Goal: Obtain resource: Obtain resource

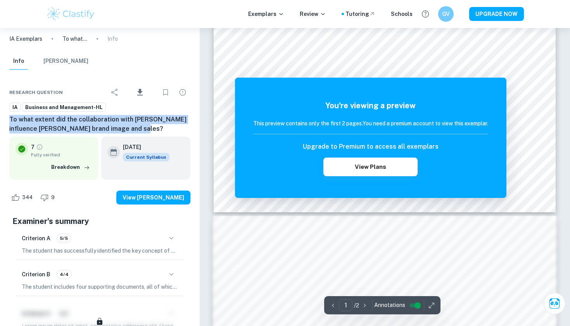
scroll to position [554, 0]
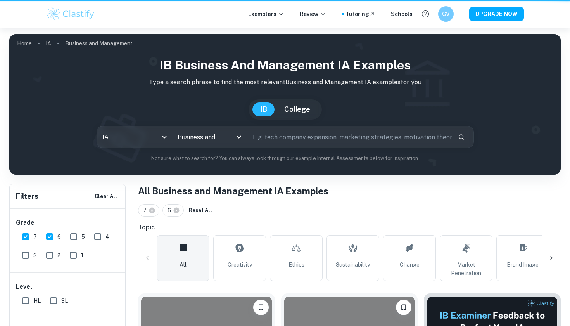
scroll to position [1636, 0]
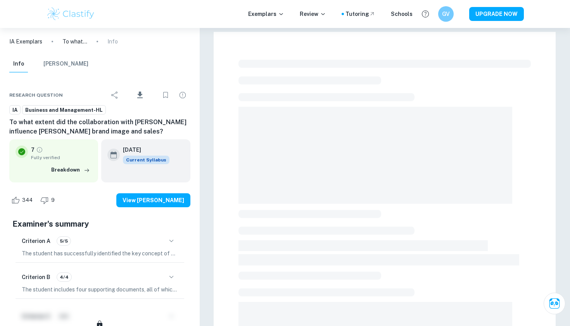
scroll to position [3, 0]
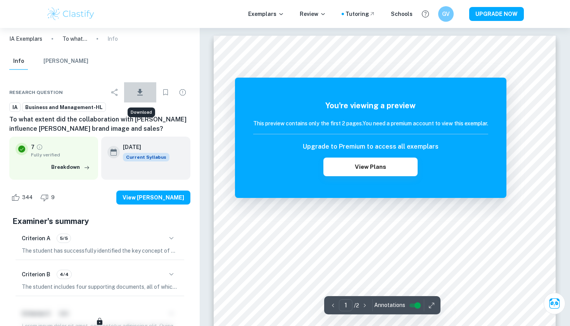
click at [143, 93] on icon "Download" at bounding box center [139, 92] width 9 height 9
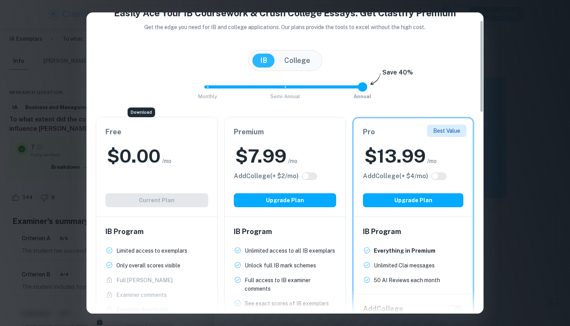
scroll to position [26, 0]
click at [168, 171] on div "Free $ 0.00 /mo Add College (+ $ 2 /mo) Current Plan" at bounding box center [156, 167] width 121 height 99
click at [142, 111] on body "We value your privacy We use cookies to enhance your browsing experience, serve…" at bounding box center [285, 191] width 570 height 326
click at [142, 157] on h2 "$ 0.00" at bounding box center [134, 156] width 54 height 25
click at [178, 222] on div "IB Program Limited access to exemplars New! Only overall scores visible New! Fu…" at bounding box center [156, 285] width 121 height 136
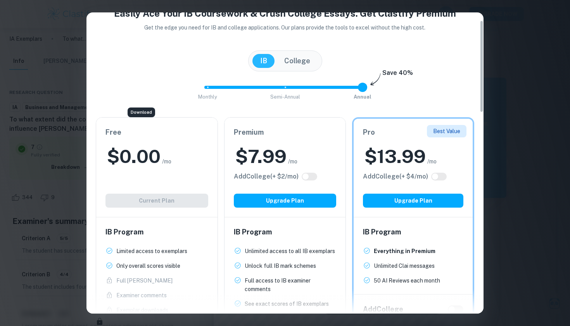
click at [178, 194] on div "Free $ 0.00 /mo Add College (+ $ 2 /mo) Current Plan" at bounding box center [156, 167] width 121 height 99
click at [178, 199] on div "Free $ 0.00 /mo Add College (+ $ 2 /mo) Current Plan" at bounding box center [156, 167] width 121 height 99
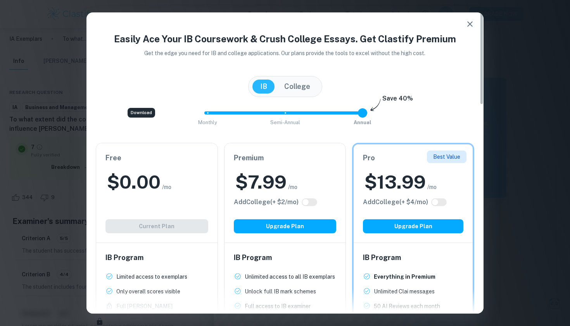
scroll to position [0, 0]
type input "0"
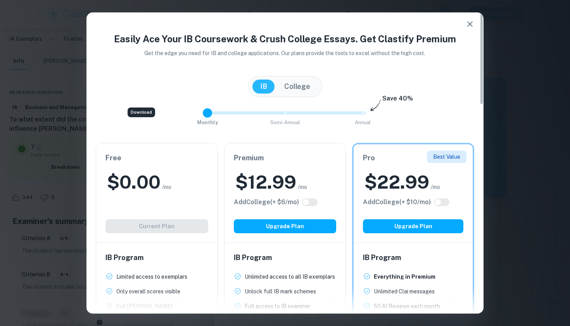
drag, startPoint x: 362, startPoint y: 112, endPoint x: 229, endPoint y: 106, distance: 133.2
click at [229, 106] on span "Monthly Semi-Annual Annual" at bounding box center [285, 112] width 155 height 13
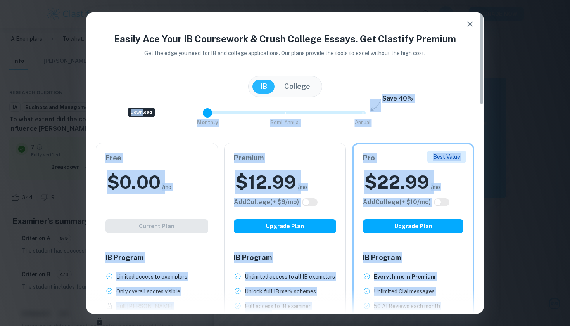
click at [141, 112] on div "Download" at bounding box center [142, 112] width 28 height 10
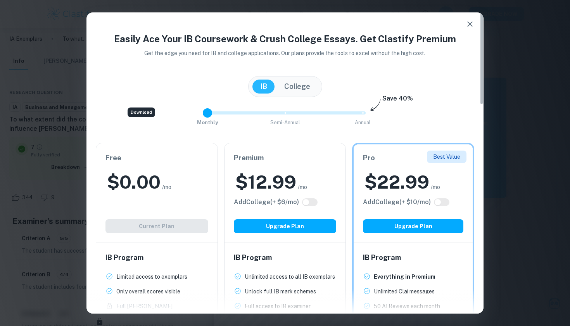
click at [141, 112] on body "We value your privacy We use cookies to enhance your browsing experience, serve…" at bounding box center [285, 191] width 570 height 326
click at [469, 24] on icon "button" at bounding box center [470, 23] width 9 height 9
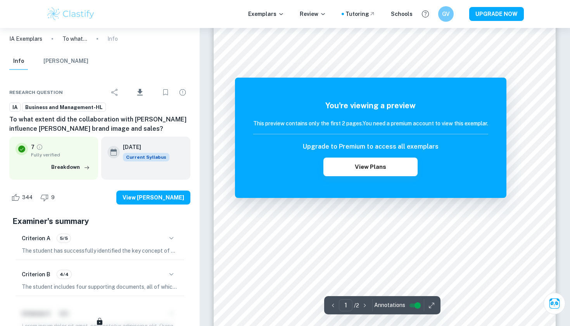
scroll to position [109, 0]
click at [68, 69] on div "Info Mark Scheme" at bounding box center [48, 63] width 79 height 20
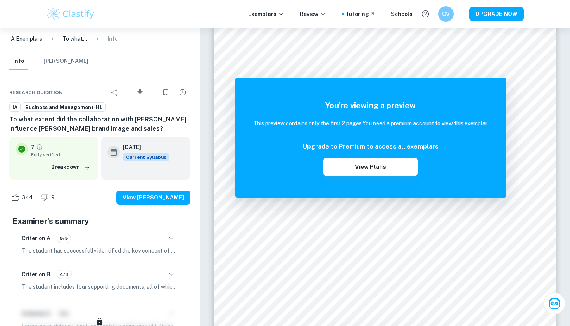
click at [69, 63] on button "[PERSON_NAME]" at bounding box center [65, 61] width 45 height 17
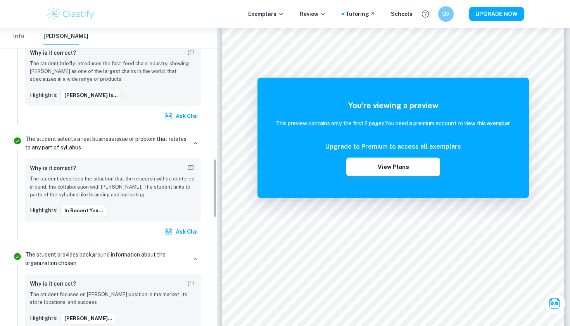
scroll to position [660, 0]
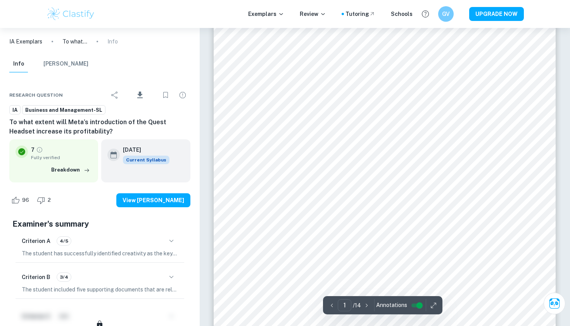
scroll to position [137, 0]
